Goal: Information Seeking & Learning: Learn about a topic

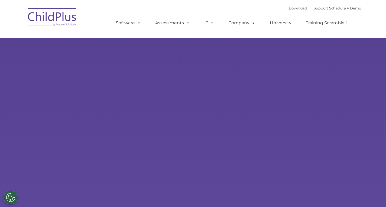
select select "MEDIUM"
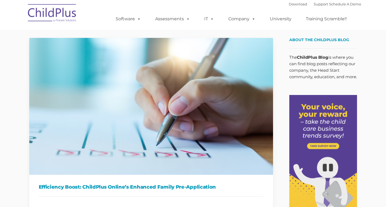
type input ""
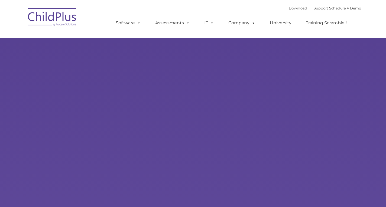
type input ""
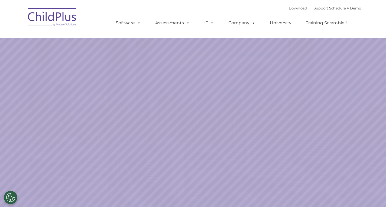
select select "MEDIUM"
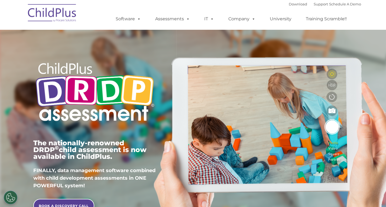
type input ""
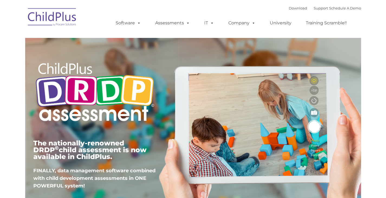
type input ""
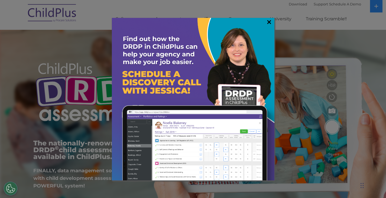
click at [269, 21] on link "×" at bounding box center [269, 21] width 6 height 5
